Goal: Task Accomplishment & Management: Use online tool/utility

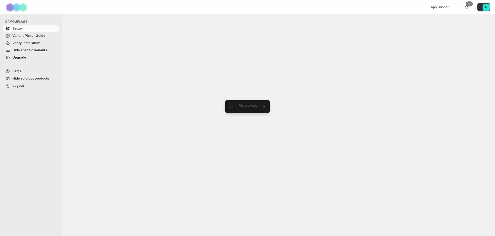
select select "**********"
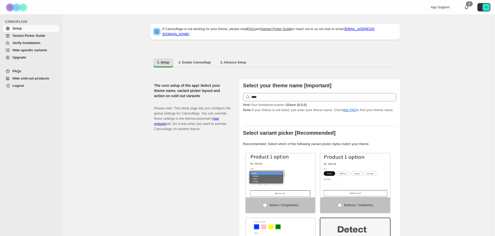
click at [19, 48] on span "Hide specific variants" at bounding box center [29, 50] width 35 height 4
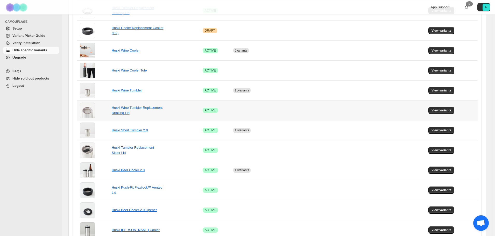
scroll to position [249, 0]
click at [441, 131] on span "View variants" at bounding box center [441, 130] width 20 height 4
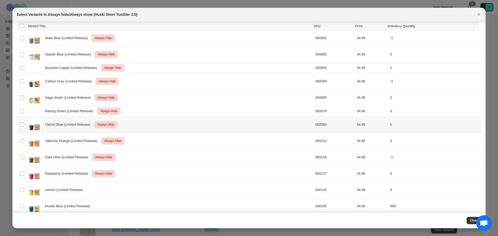
scroll to position [168, 0]
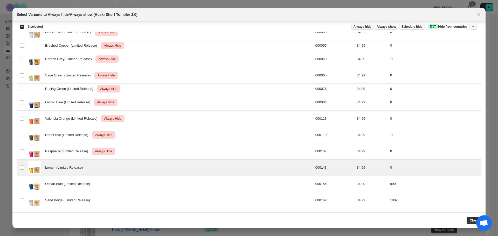
click at [366, 27] on span "Always hide" at bounding box center [362, 27] width 18 height 4
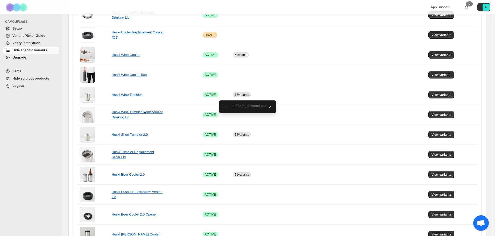
scroll to position [249, 0]
